Goal: Information Seeking & Learning: Learn about a topic

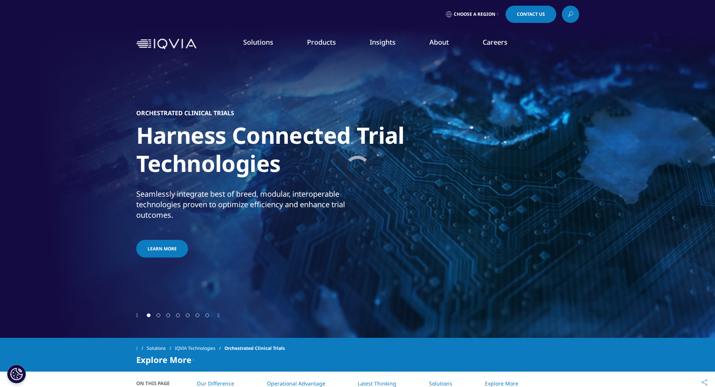
click at [225, 111] on h5 "ORCHESTRATED CLINICAL TRIALS" at bounding box center [185, 113] width 98 height 8
click at [230, 113] on h5 "ORCHESTRATED CLINICAL TRIALS" at bounding box center [185, 113] width 98 height 8
click at [228, 113] on h5 "ORCHESTRATED CLINICAL TRIALS" at bounding box center [185, 113] width 98 height 8
click at [227, 113] on h5 "ORCHESTRATED CLINICAL TRIALS" at bounding box center [185, 113] width 98 height 8
click at [226, 113] on h5 "ORCHESTRATED CLINICAL TRIALS" at bounding box center [185, 113] width 98 height 8
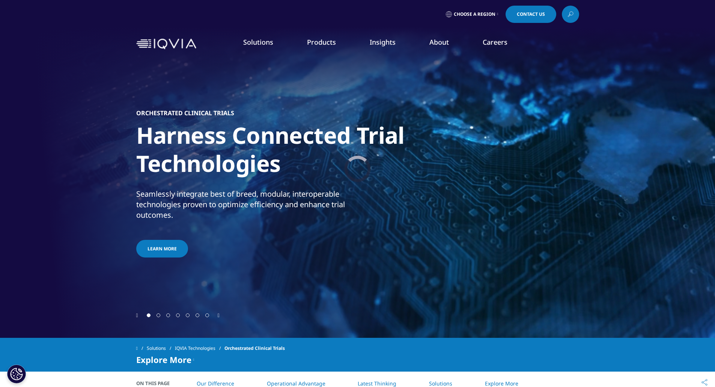
click at [225, 113] on h5 "ORCHESTRATED CLINICAL TRIALS" at bounding box center [185, 113] width 98 height 8
click at [224, 113] on h5 "ORCHESTRATED CLINICAL TRIALS" at bounding box center [185, 113] width 98 height 8
